Goal: Navigation & Orientation: Find specific page/section

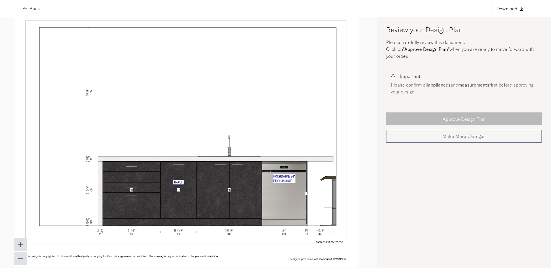
scroll to position [2304, 0]
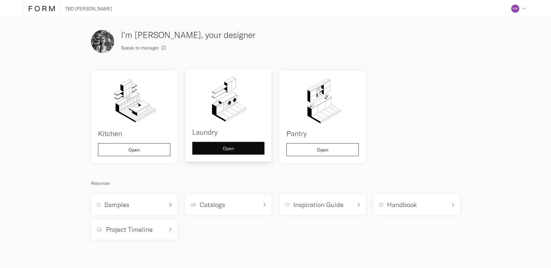
click at [248, 149] on div "Open" at bounding box center [228, 148] width 62 height 5
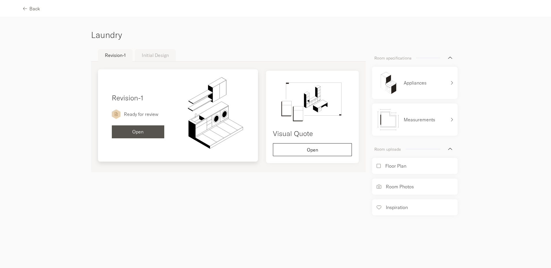
click at [148, 133] on div "Open" at bounding box center [137, 132] width 43 height 5
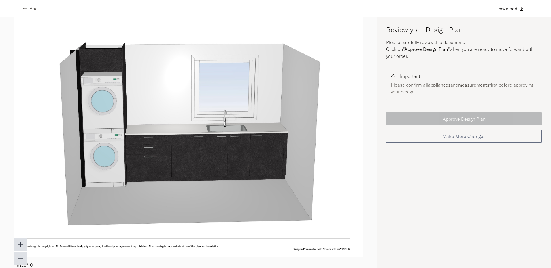
scroll to position [58, 0]
